Goal: Task Accomplishment & Management: Use online tool/utility

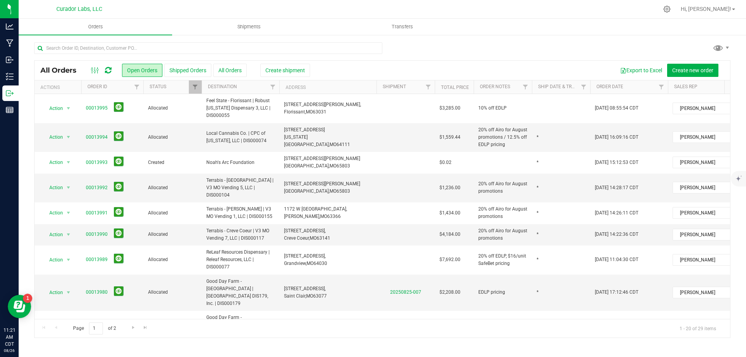
click at [111, 71] on icon at bounding box center [108, 70] width 7 height 8
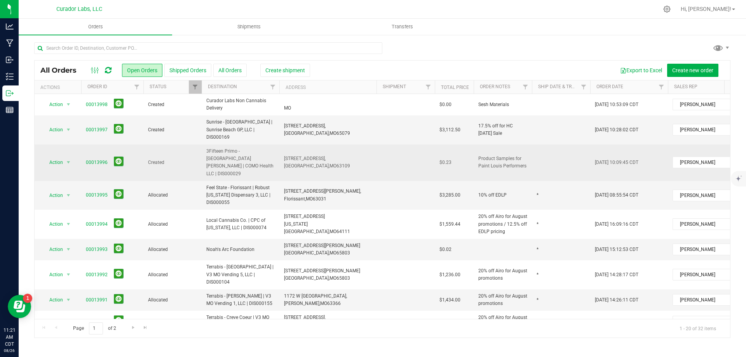
drag, startPoint x: 285, startPoint y: 142, endPoint x: 332, endPoint y: 150, distance: 48.1
click at [332, 150] on td "[STREET_ADDRESS], [GEOGRAPHIC_DATA], [GEOGRAPHIC_DATA] 63109" at bounding box center [327, 163] width 97 height 37
copy span "[STREET_ADDRESS]"
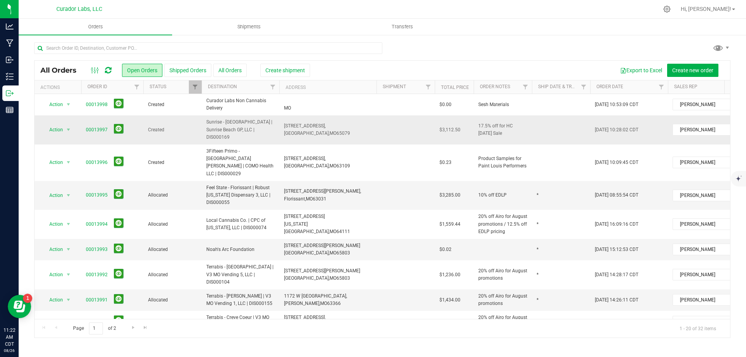
drag, startPoint x: 203, startPoint y: 119, endPoint x: 271, endPoint y: 133, distance: 70.3
click at [271, 133] on td "Sunrise - [GEOGRAPHIC_DATA] | Sunrise Beach GP, LLC | DIS000169" at bounding box center [241, 129] width 78 height 29
copy span "Sunrise - [GEOGRAPHIC_DATA] | Sunrise Beach GP, LLC | DIS000169"
drag, startPoint x: 283, startPoint y: 122, endPoint x: 341, endPoint y: 132, distance: 58.7
click at [341, 132] on td "[STREET_ADDRESS], [GEOGRAPHIC_DATA], [GEOGRAPHIC_DATA] 65079" at bounding box center [327, 129] width 97 height 29
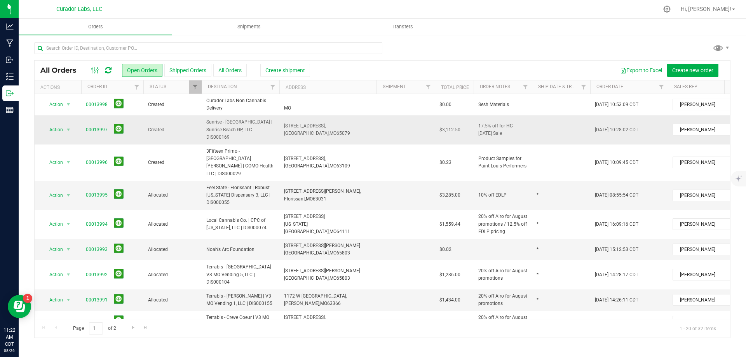
copy span "[STREET_ADDRESS]"
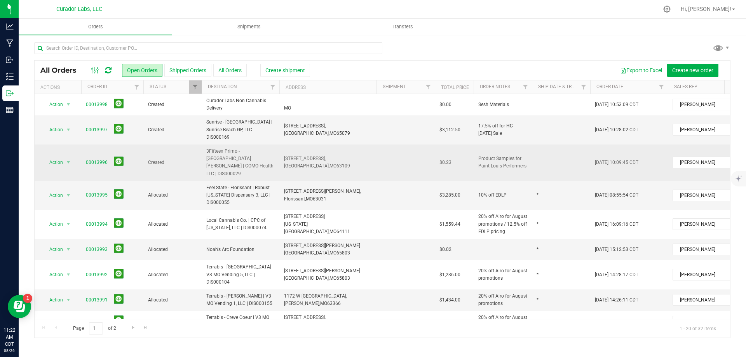
click at [535, 155] on td at bounding box center [561, 163] width 58 height 37
type input "*"
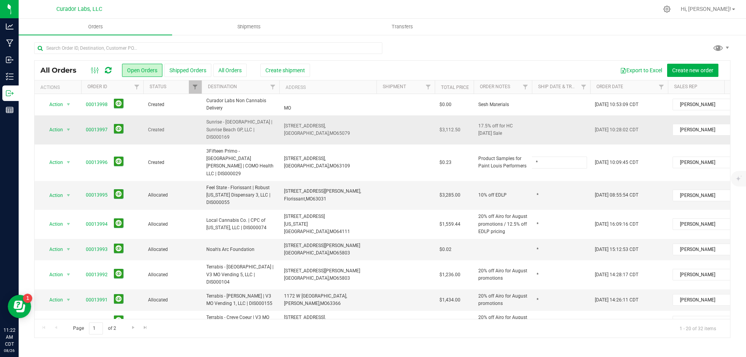
click at [550, 122] on div "All Orders Open Orders Shipped Orders All Orders Create shipment Export to Exce…" at bounding box center [382, 199] width 697 height 278
click at [545, 124] on td at bounding box center [561, 129] width 58 height 29
type input "*"
